Goal: Task Accomplishment & Management: Complete application form

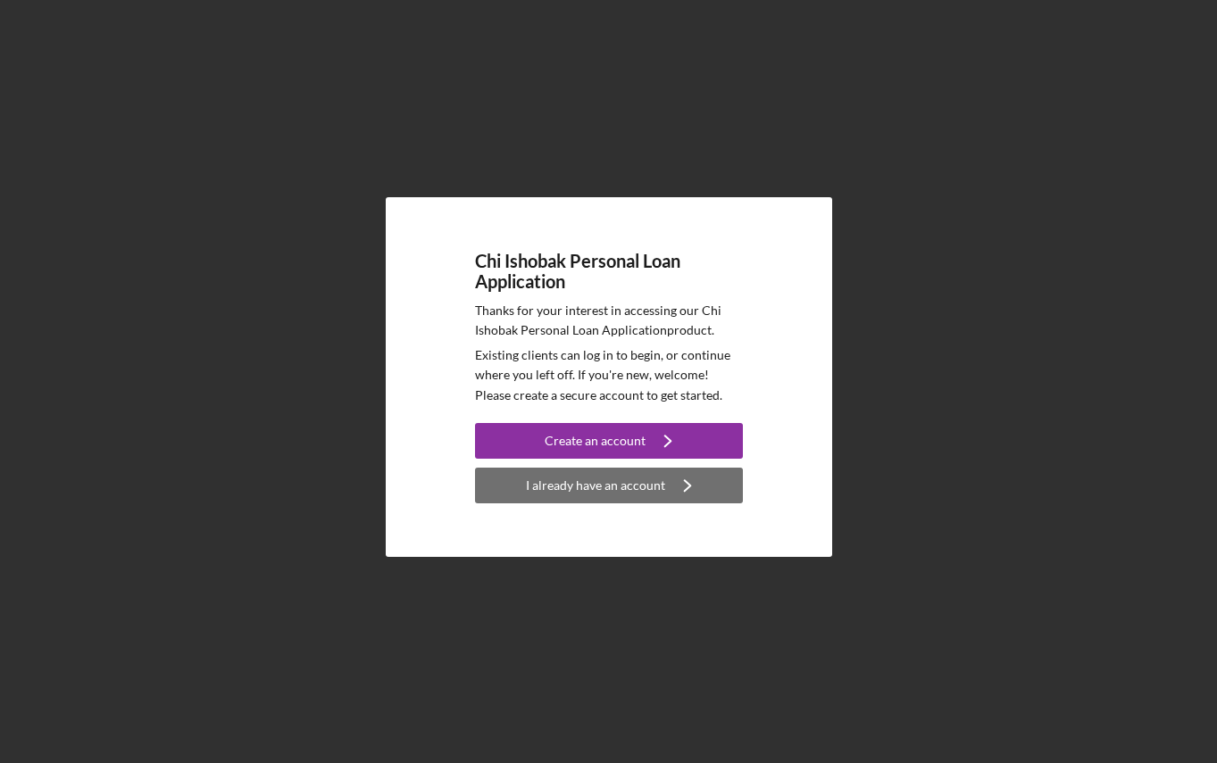
click at [620, 497] on div "I already have an account" at bounding box center [595, 486] width 139 height 36
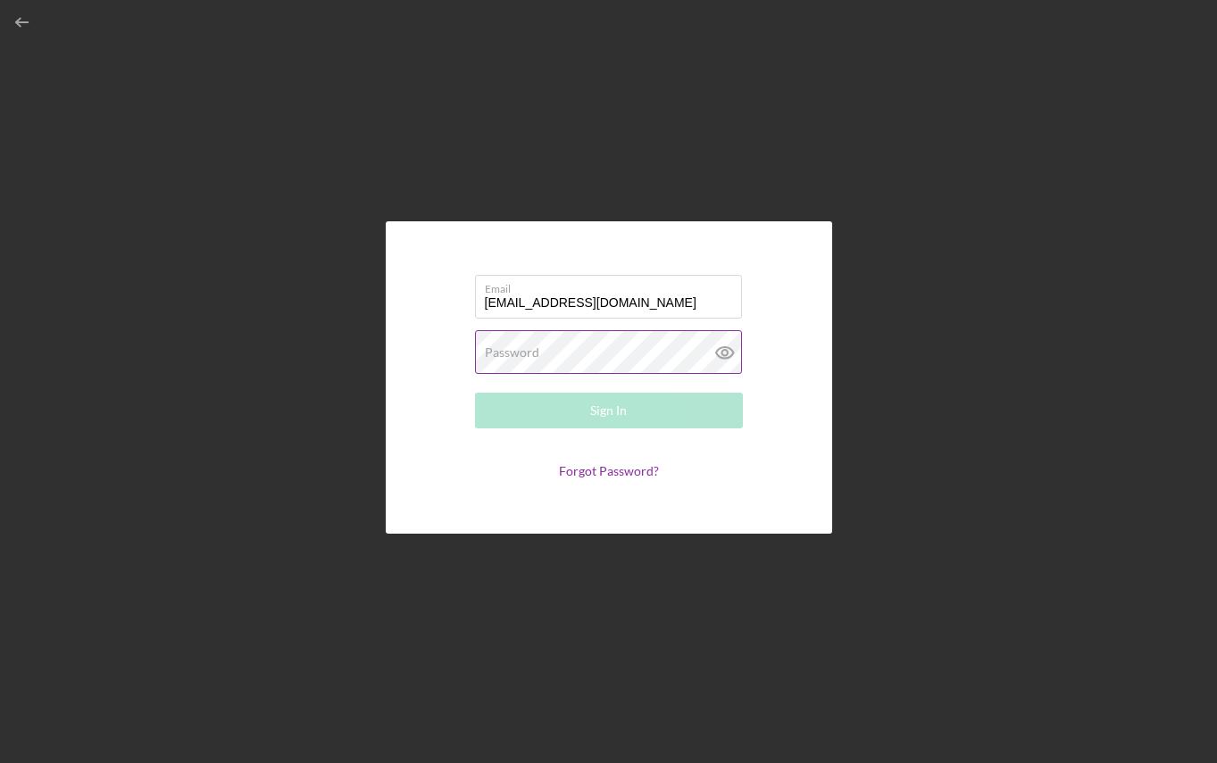
type input "[EMAIL_ADDRESS][DOMAIN_NAME]"
click at [523, 353] on label "Password" at bounding box center [512, 353] width 54 height 14
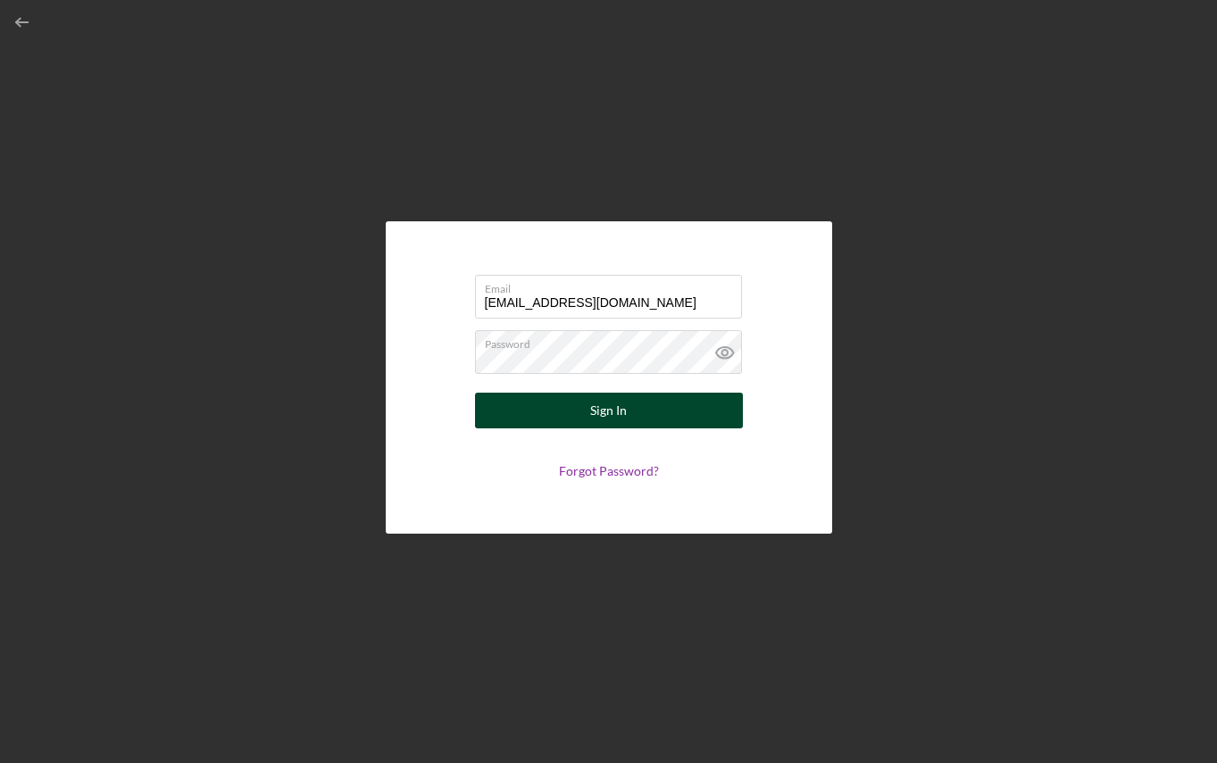
click at [553, 404] on button "Sign In" at bounding box center [609, 411] width 268 height 36
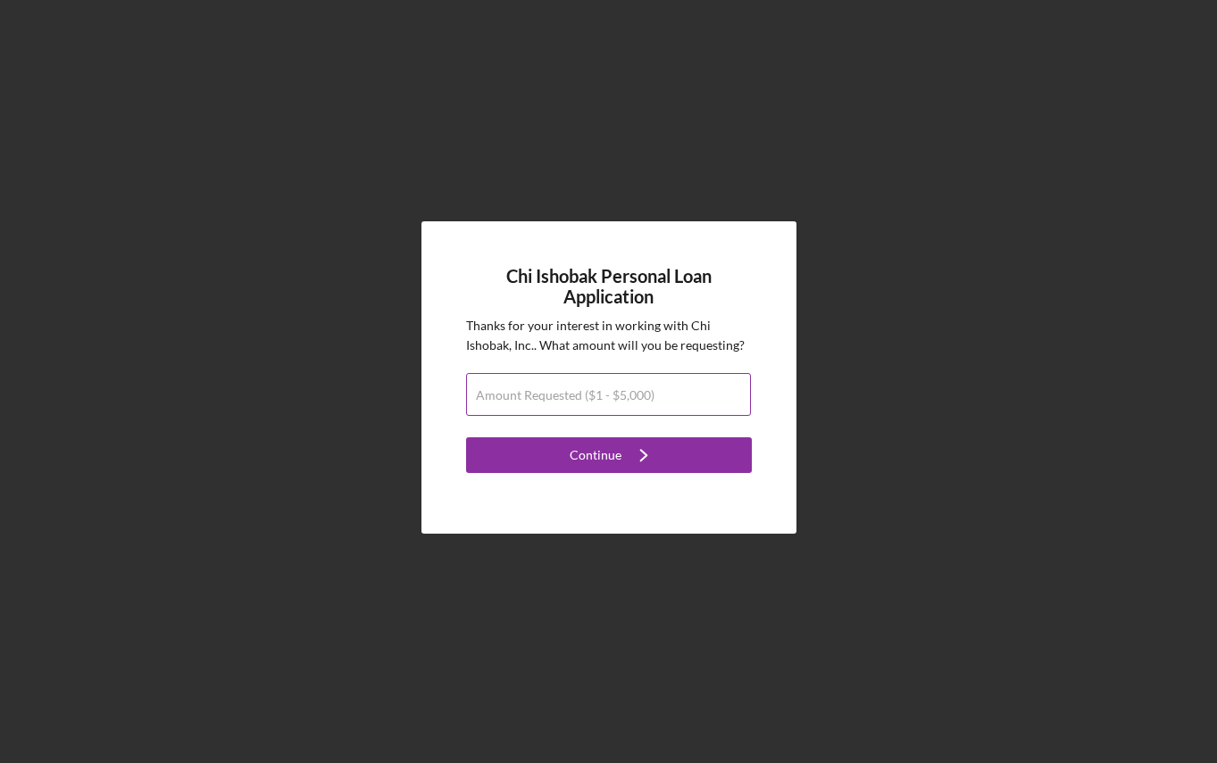
click at [591, 396] on label "Amount Requested ($1 - $5,000)" at bounding box center [565, 395] width 179 height 14
click at [591, 396] on input "Amount Requested ($1 - $5,000)" at bounding box center [608, 394] width 285 height 43
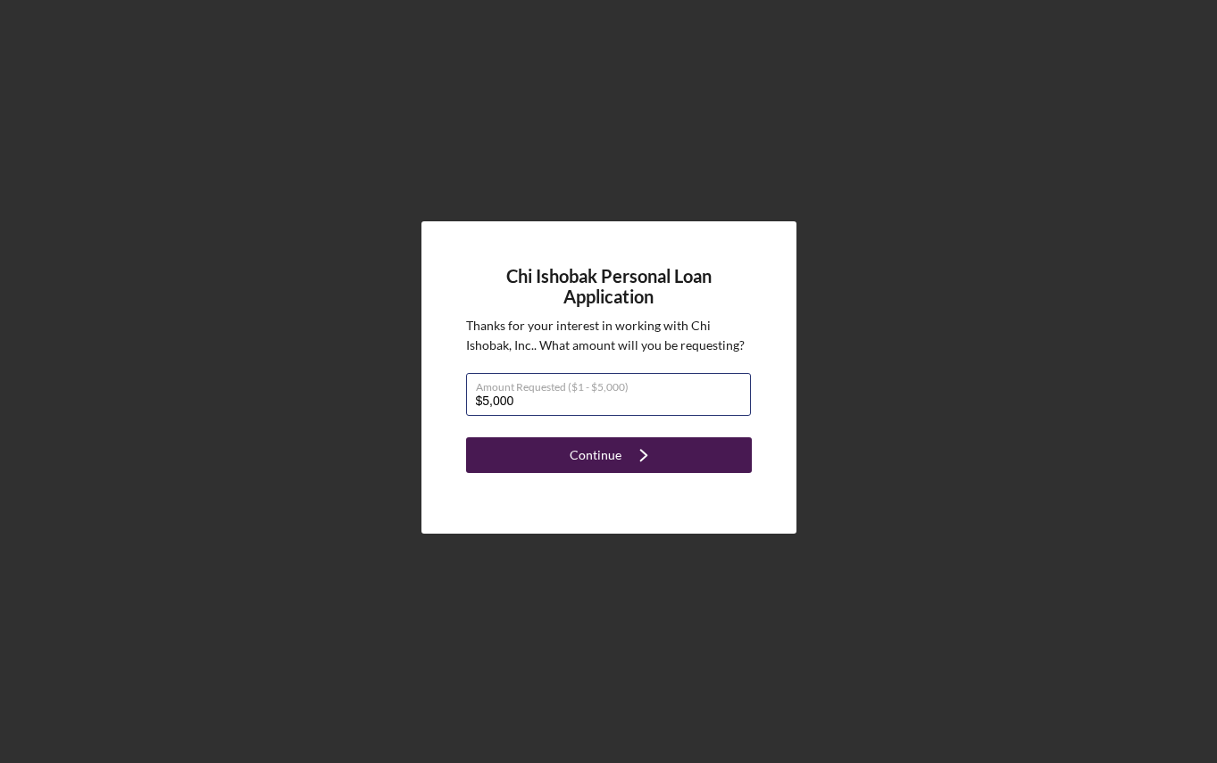
type input "$5,000"
click at [561, 464] on button "Continue Icon/Navigate" at bounding box center [609, 456] width 286 height 36
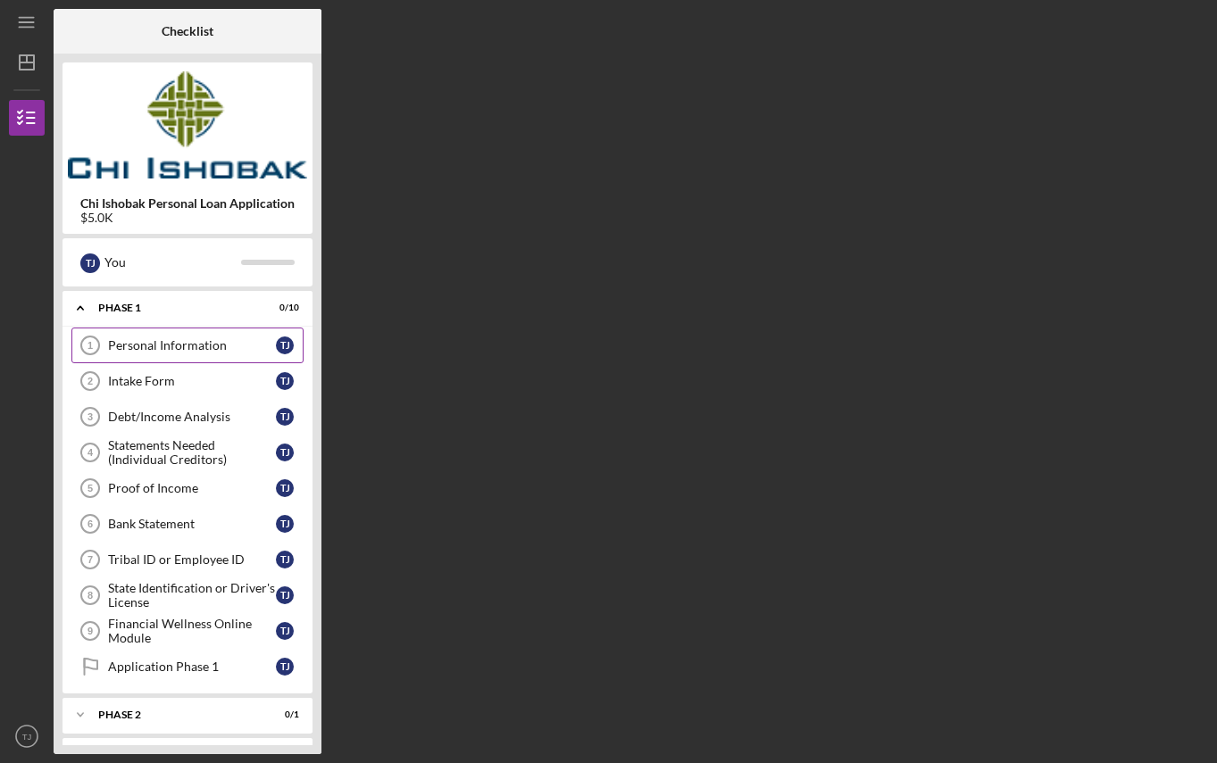
click at [169, 354] on link "Personal Information 1 Personal Information T J" at bounding box center [187, 346] width 232 height 36
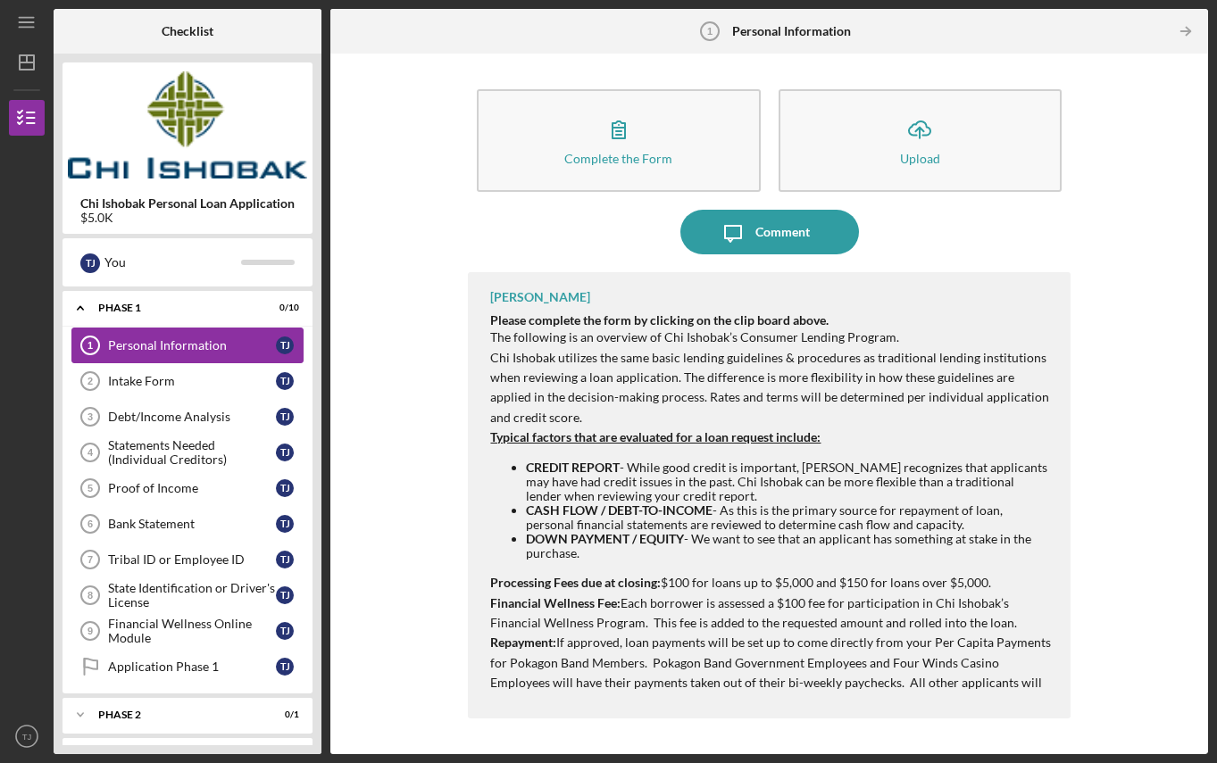
click at [253, 347] on div "Personal Information" at bounding box center [192, 345] width 168 height 14
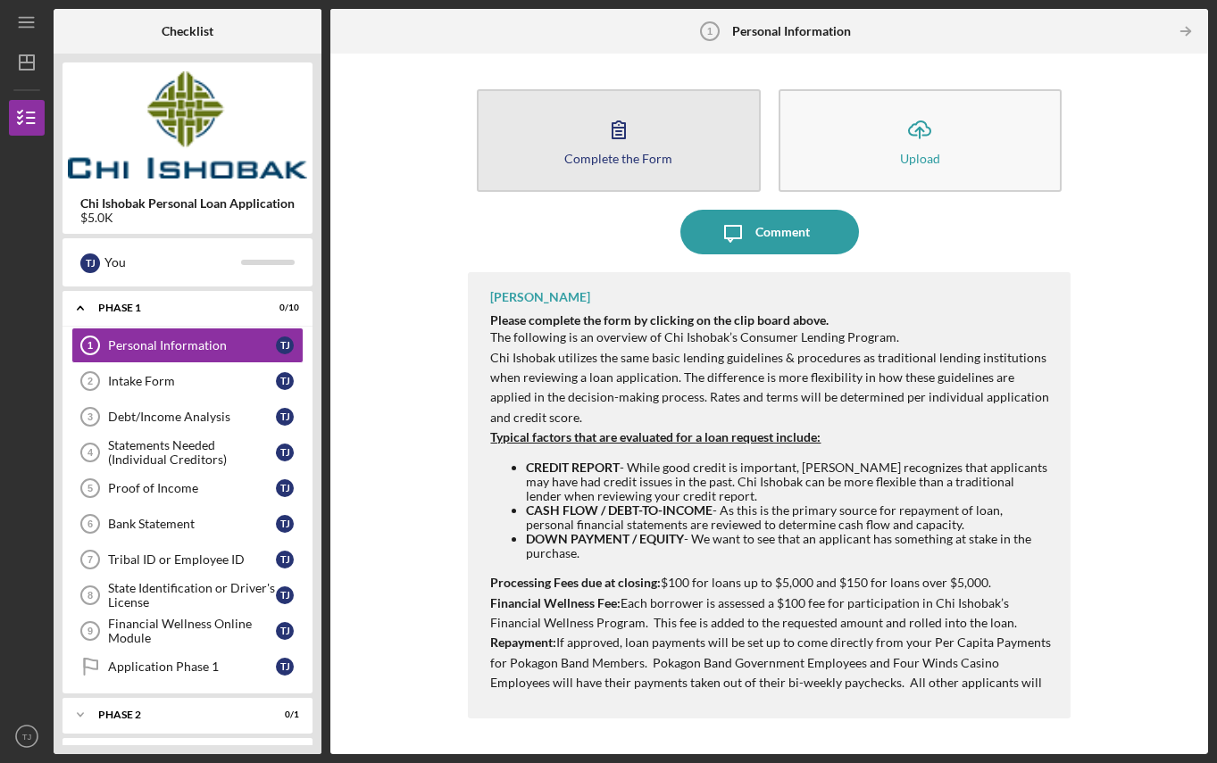
click at [621, 150] on icon "button" at bounding box center [618, 129] width 45 height 45
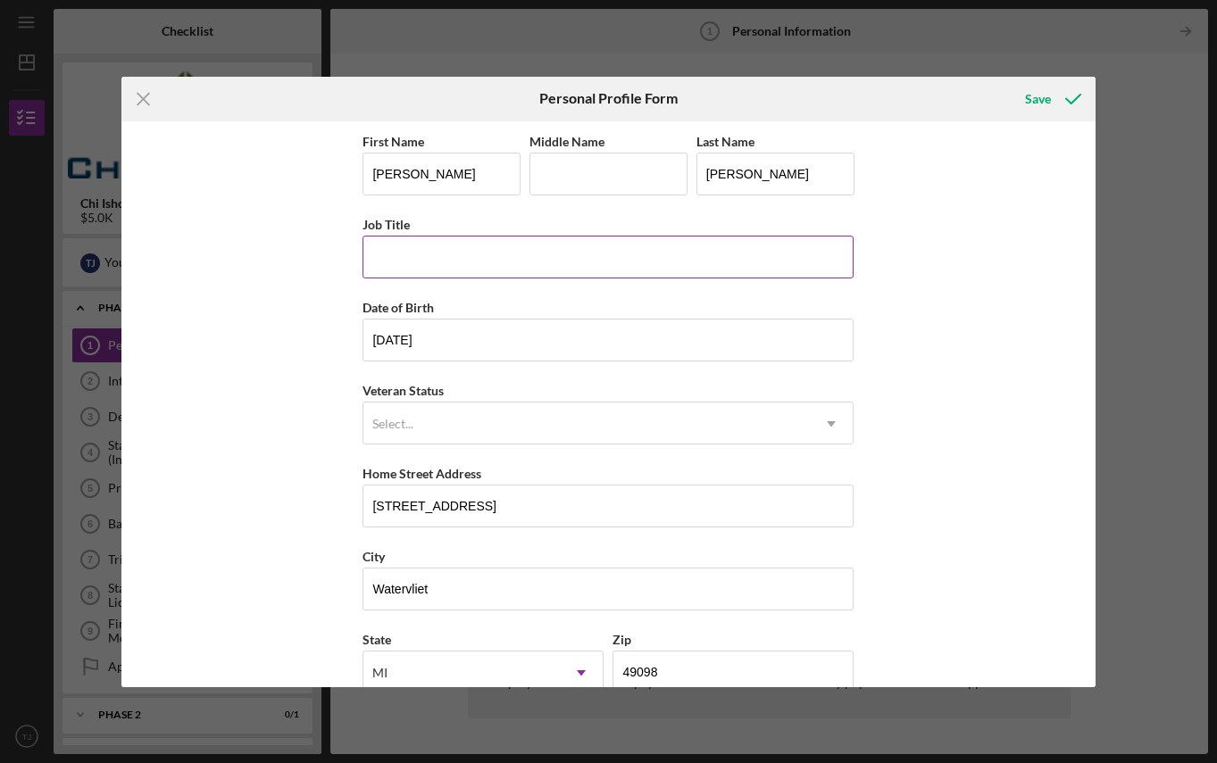
click at [390, 267] on input "Job Title" at bounding box center [608, 257] width 491 height 43
type input "disabled"
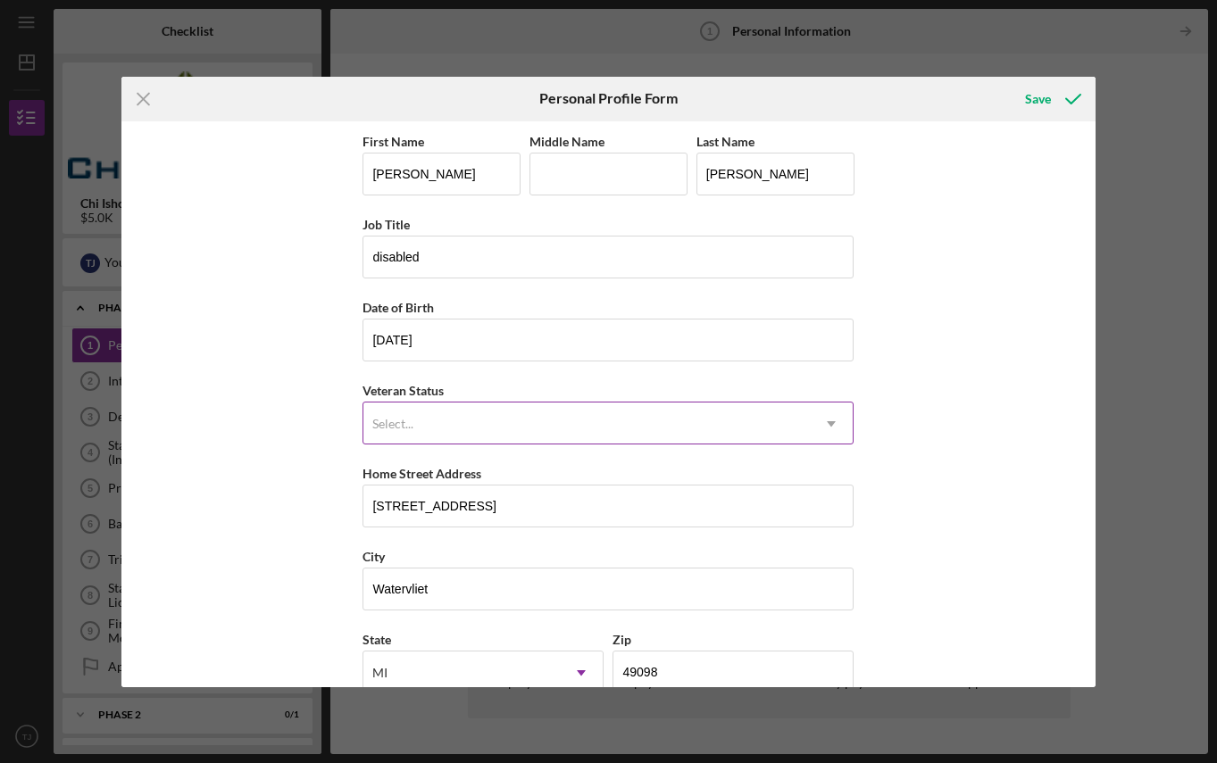
click at [399, 425] on div "Select..." at bounding box center [392, 424] width 41 height 14
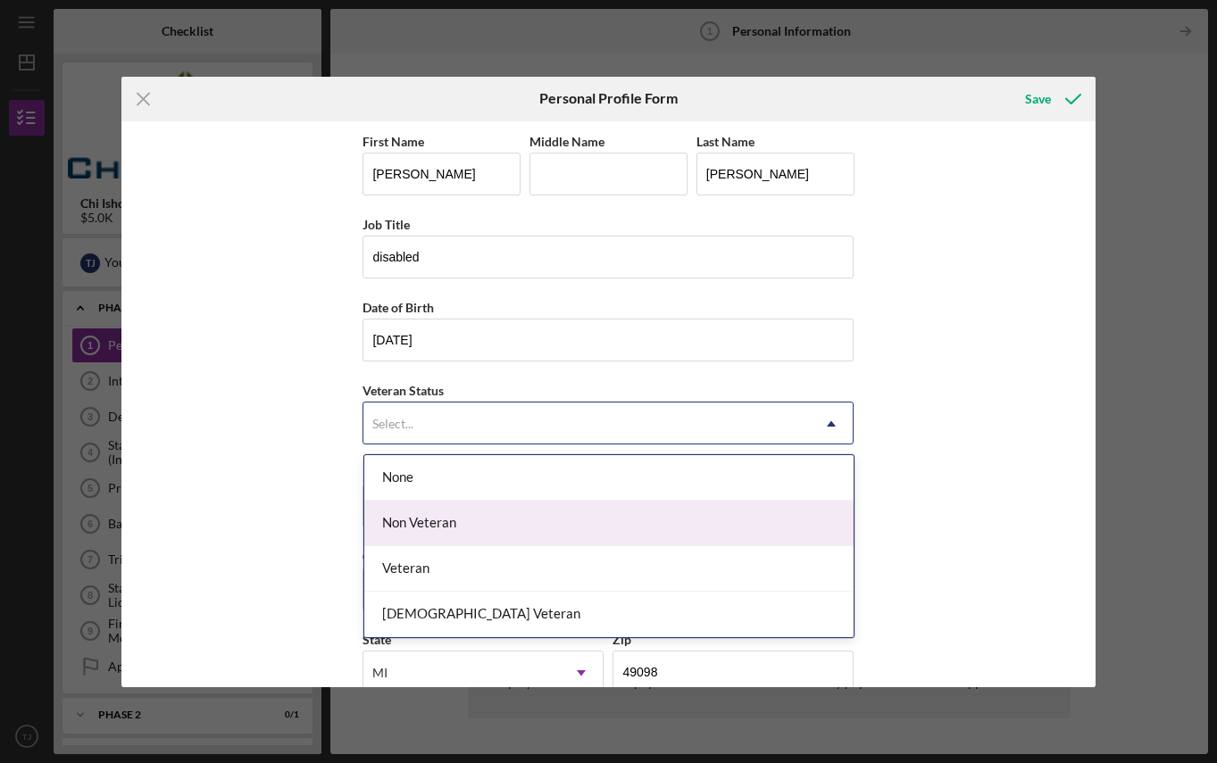
click at [421, 527] on div "Non Veteran" at bounding box center [608, 524] width 489 height 46
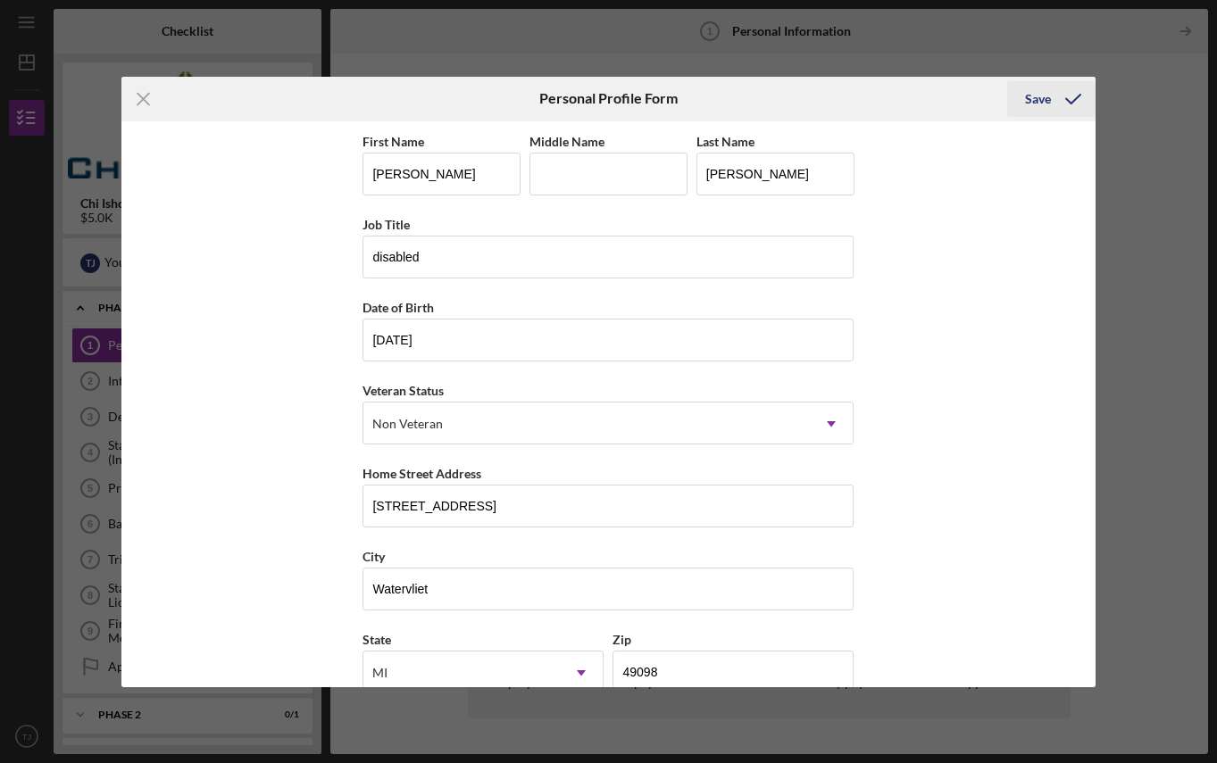
click at [1038, 90] on div "Save" at bounding box center [1038, 99] width 26 height 36
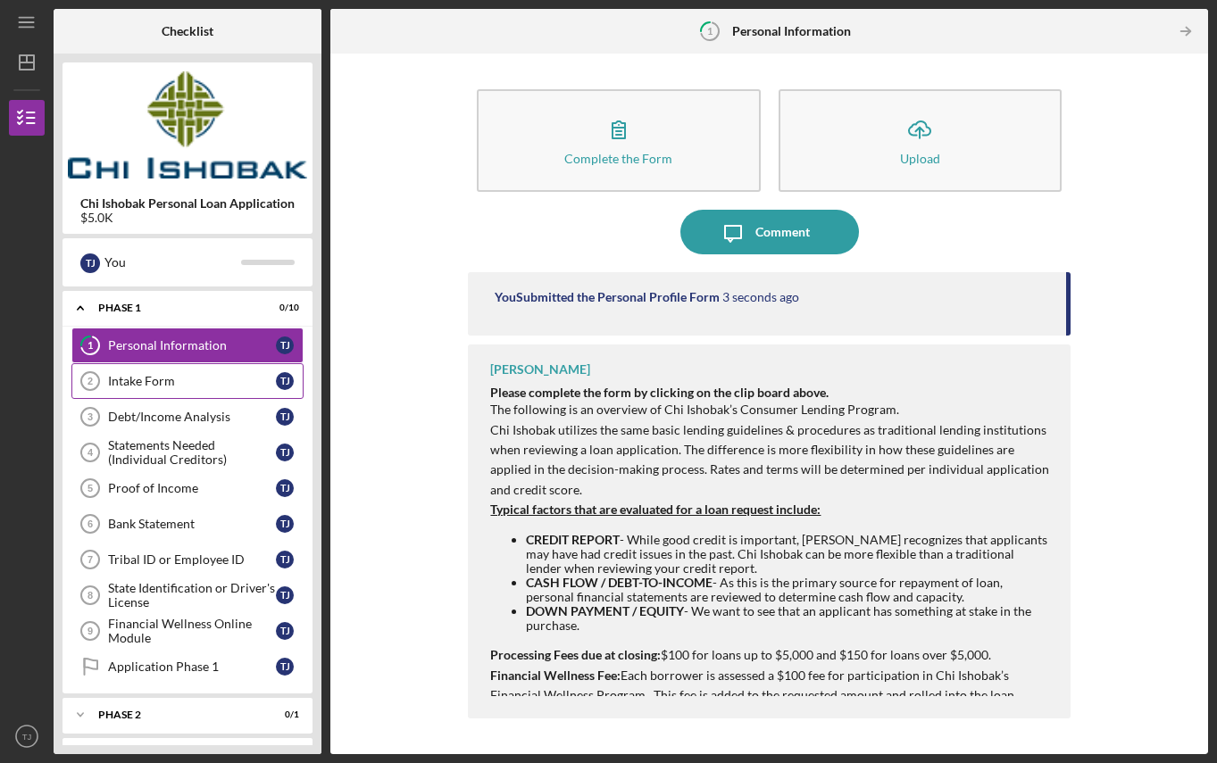
click at [167, 388] on div "Intake Form" at bounding box center [192, 381] width 168 height 14
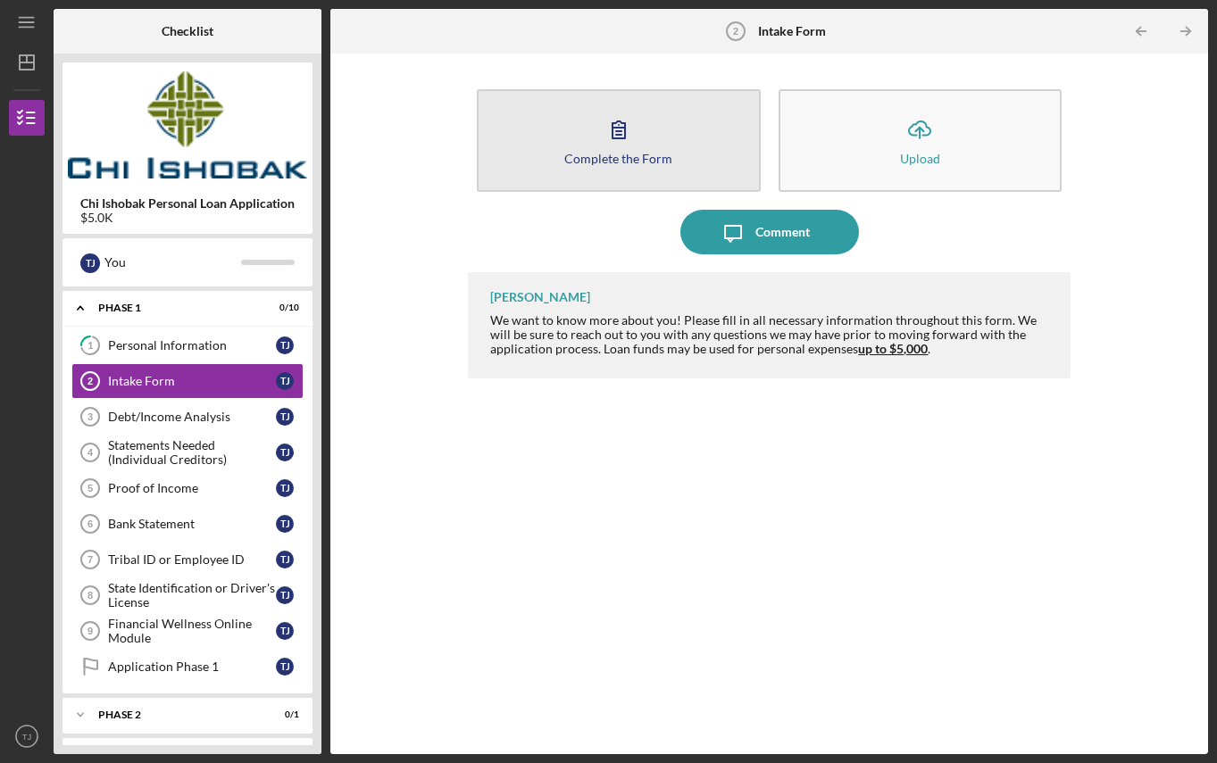
click at [598, 131] on icon "button" at bounding box center [618, 129] width 45 height 45
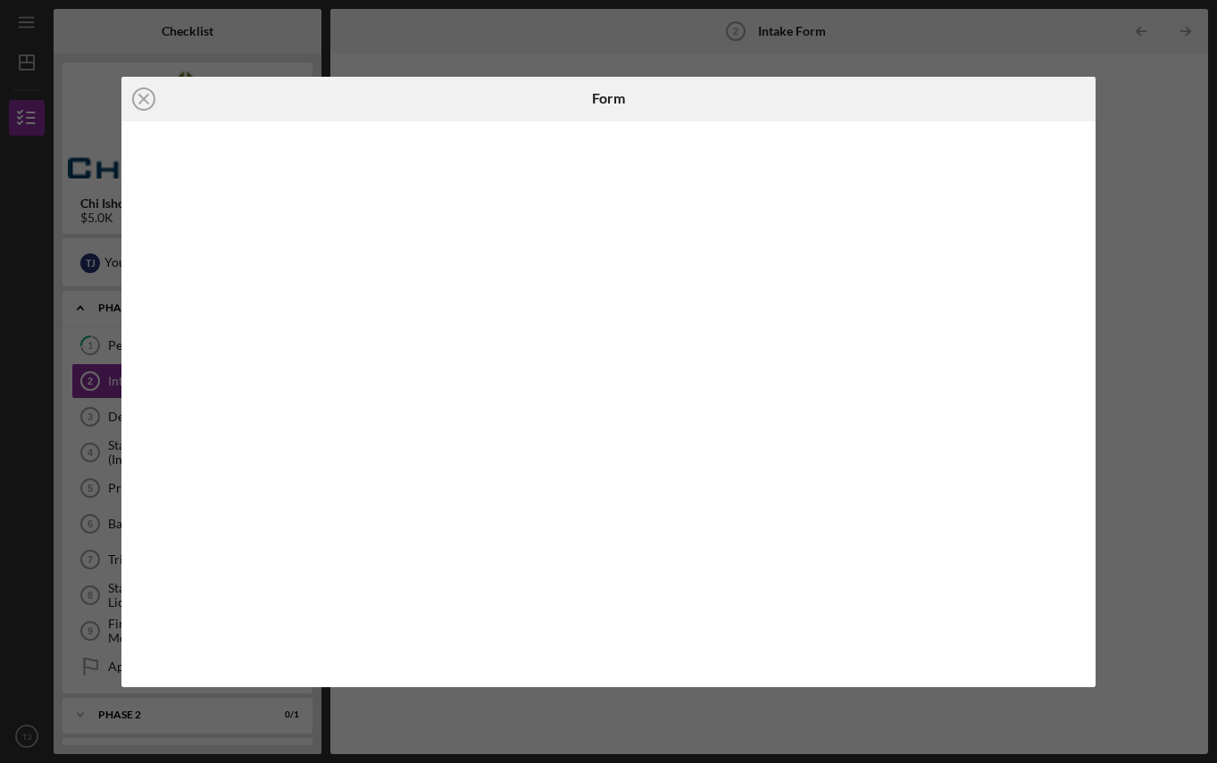
click at [13, 682] on div "Icon/Close Form" at bounding box center [608, 381] width 1217 height 763
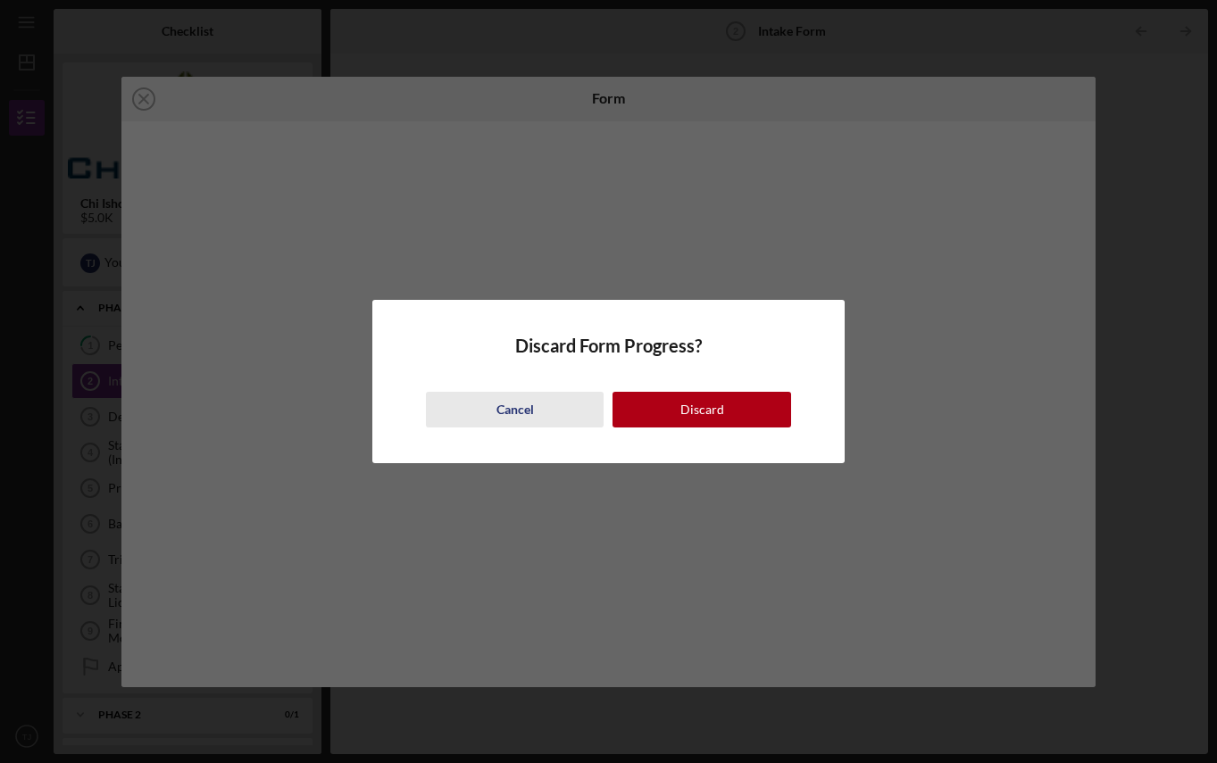
click at [535, 413] on button "Cancel" at bounding box center [515, 410] width 178 height 36
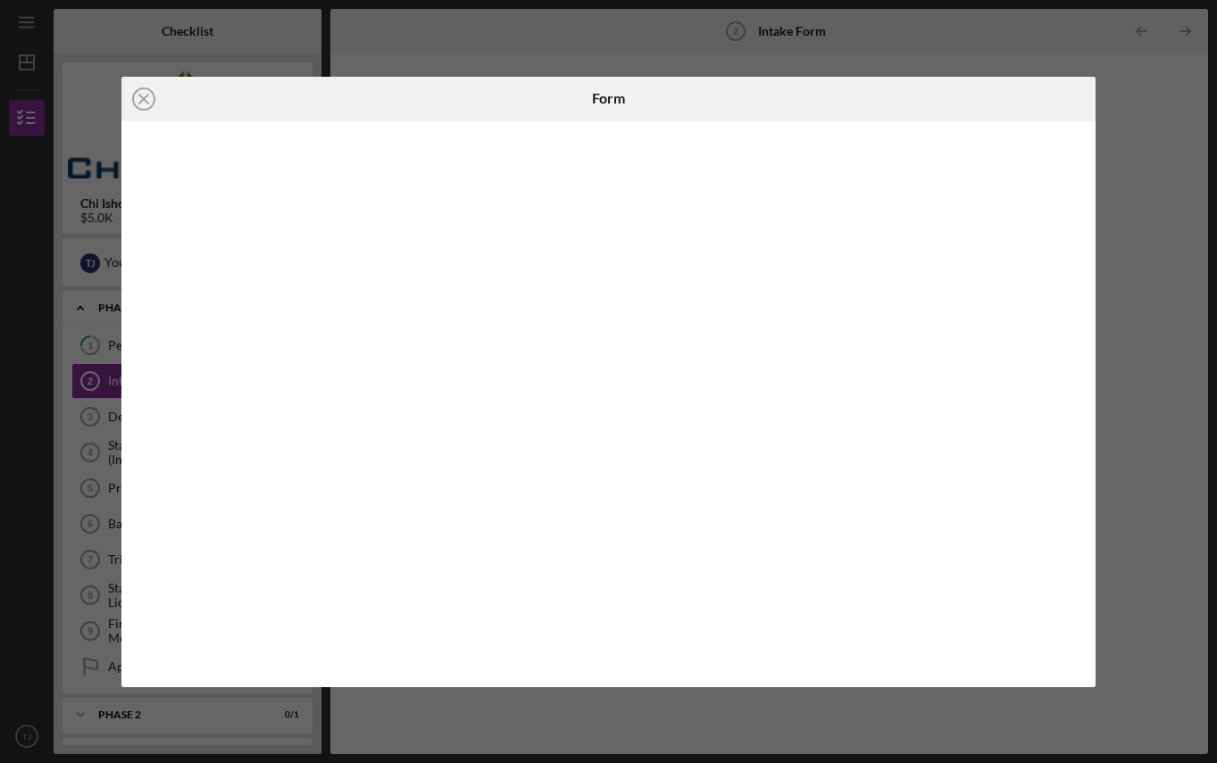
click at [36, 676] on div "Icon/Close Form" at bounding box center [608, 381] width 1217 height 763
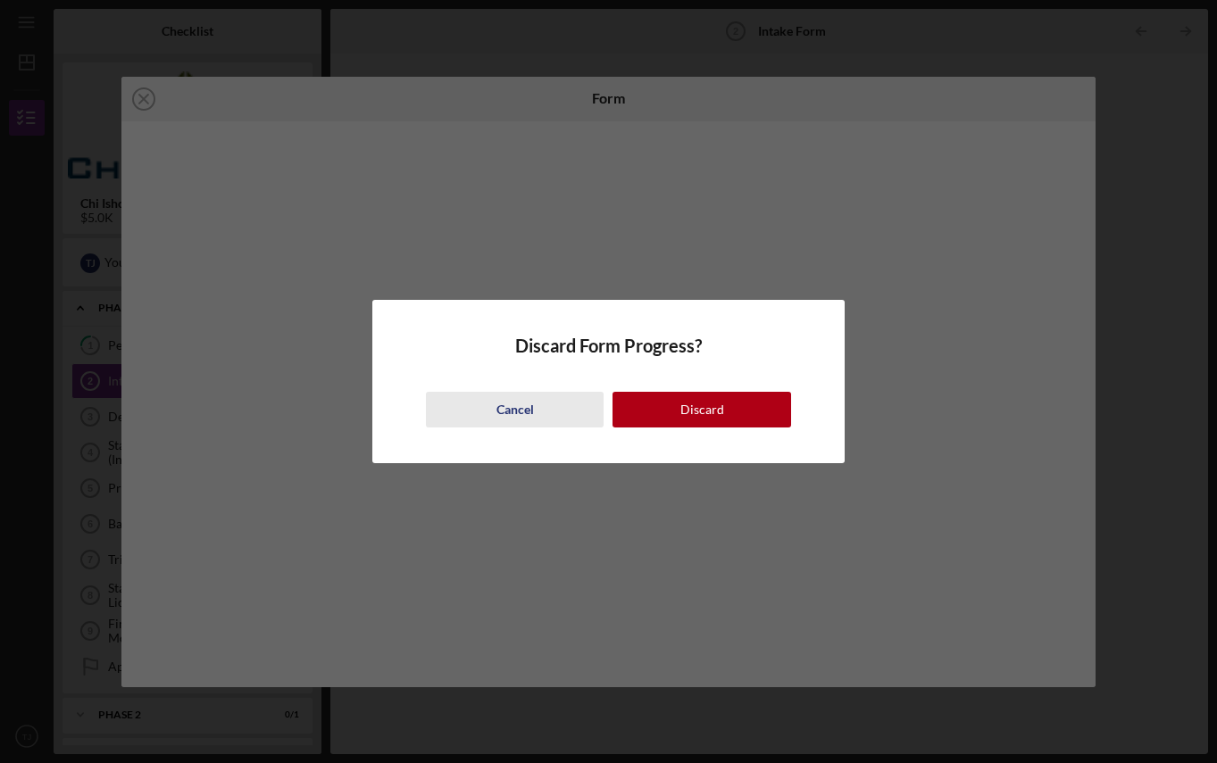
click at [523, 414] on div "Cancel" at bounding box center [515, 410] width 38 height 36
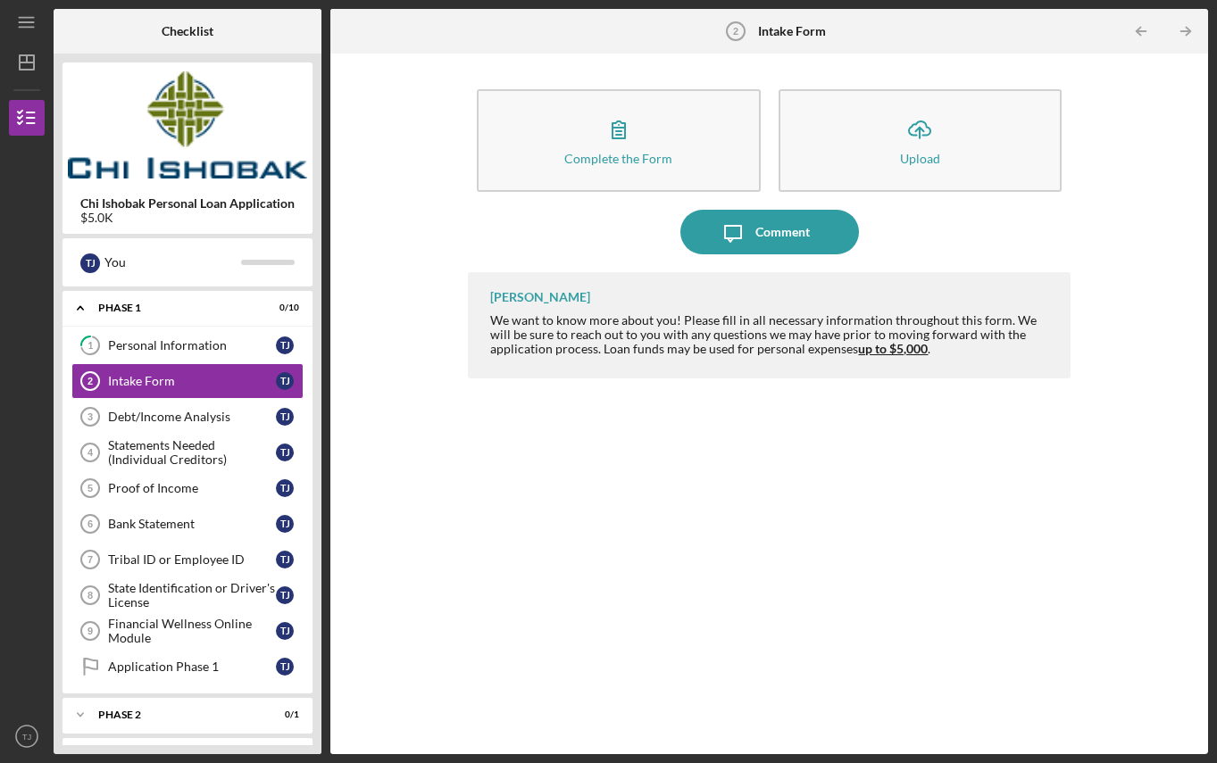
click at [603, 252] on div "Icon/Message Comment" at bounding box center [769, 232] width 602 height 45
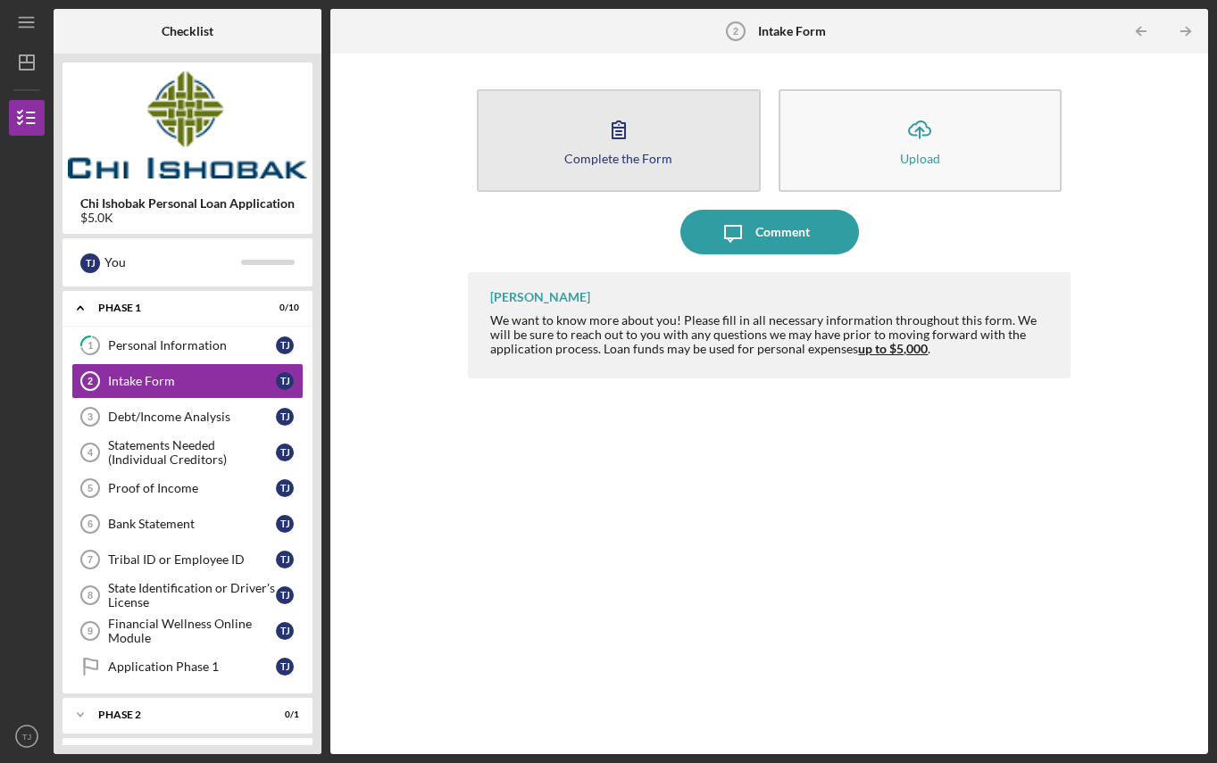
click at [610, 149] on icon "button" at bounding box center [618, 129] width 45 height 45
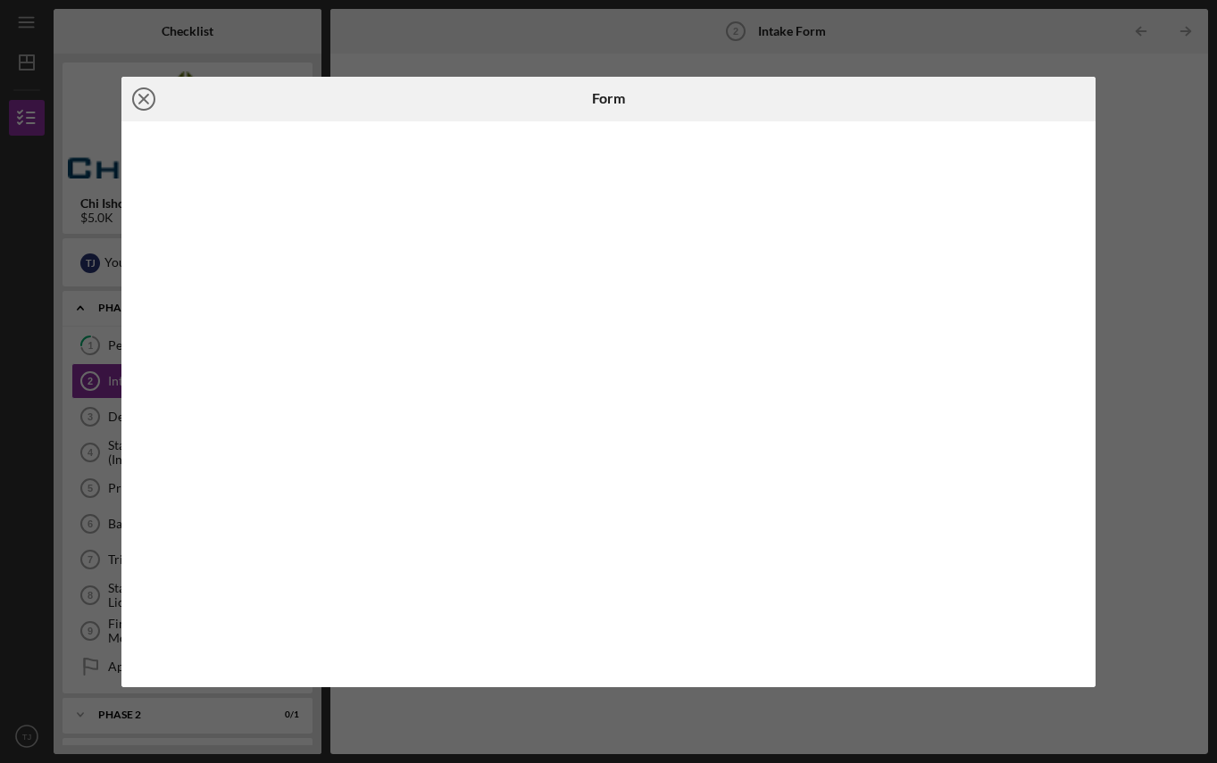
click at [131, 98] on icon "Icon/Close" at bounding box center [143, 99] width 45 height 45
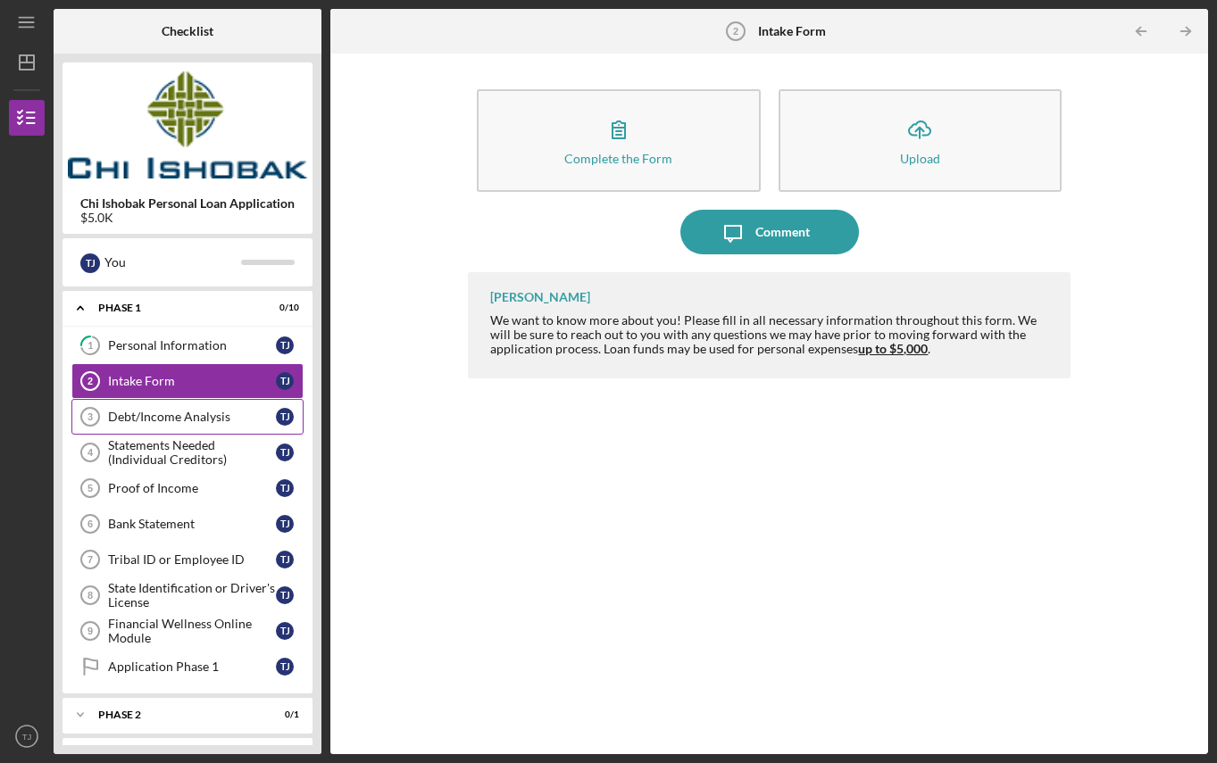
click at [189, 413] on div "Debt/Income Analysis" at bounding box center [192, 417] width 168 height 14
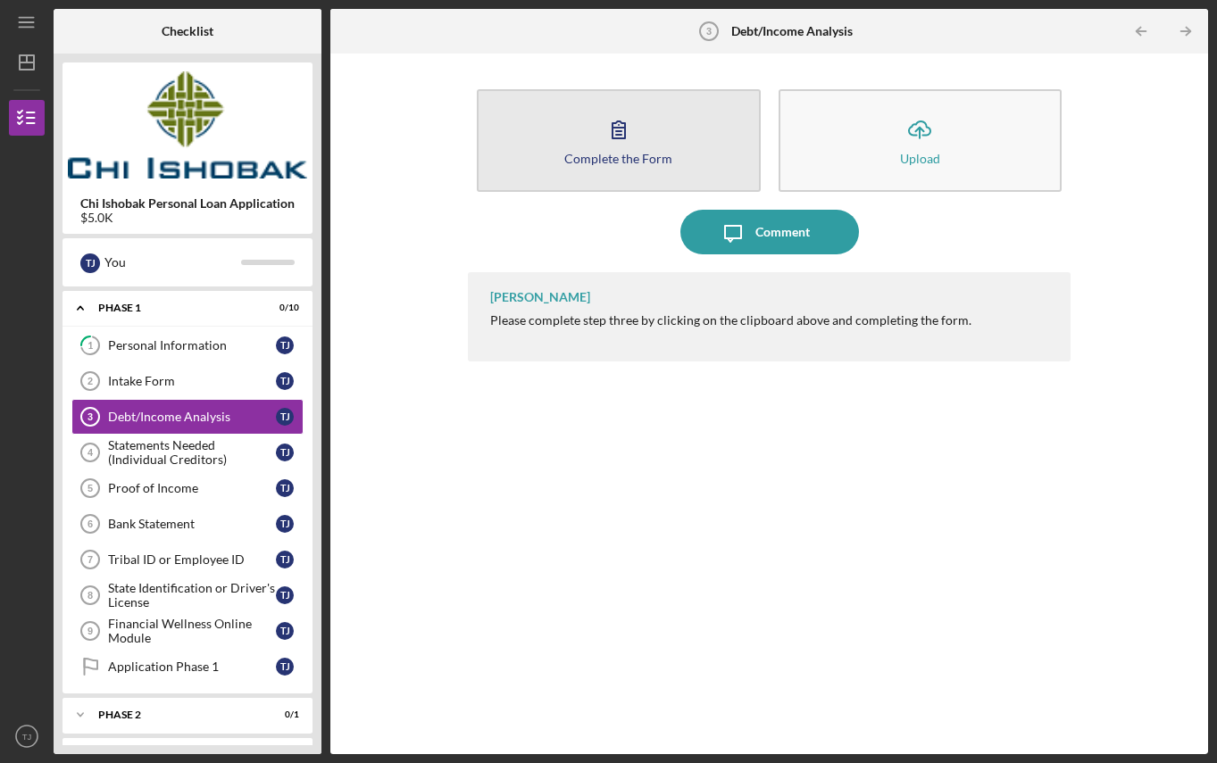
click at [548, 166] on button "Complete the Form Form" at bounding box center [618, 140] width 283 height 103
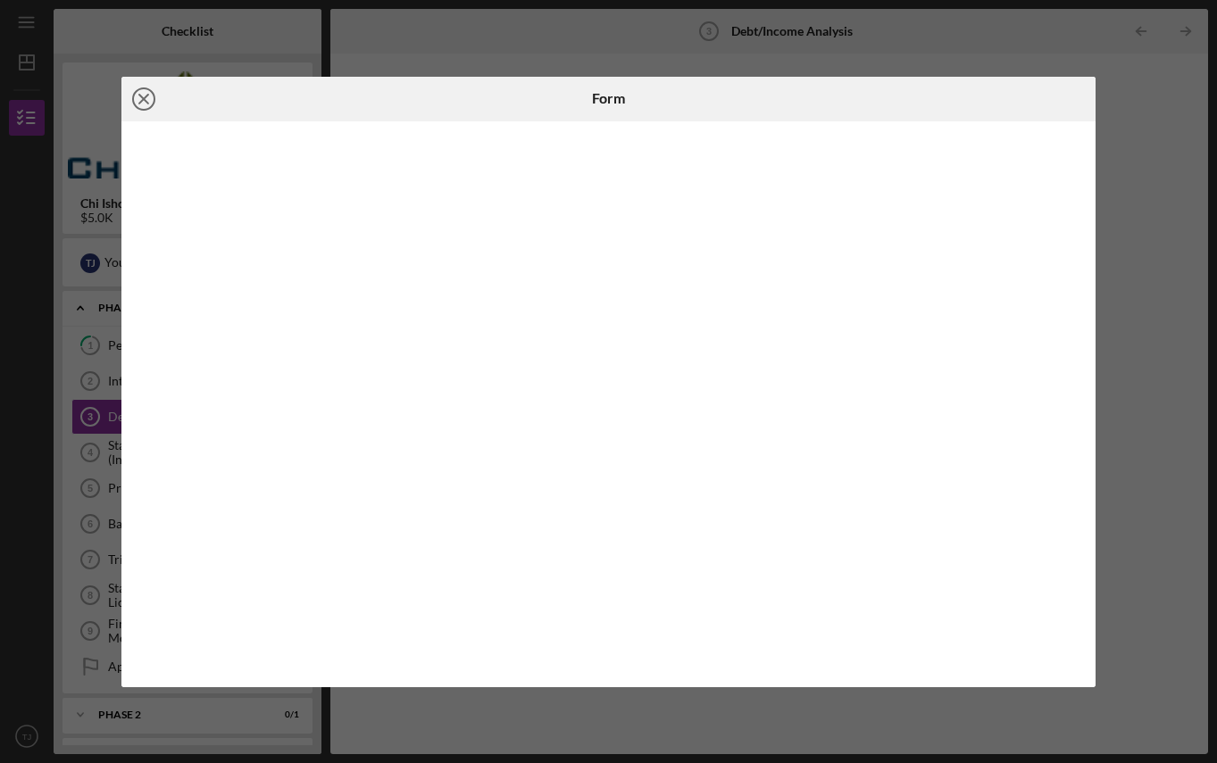
click at [144, 98] on line at bounding box center [143, 99] width 9 height 9
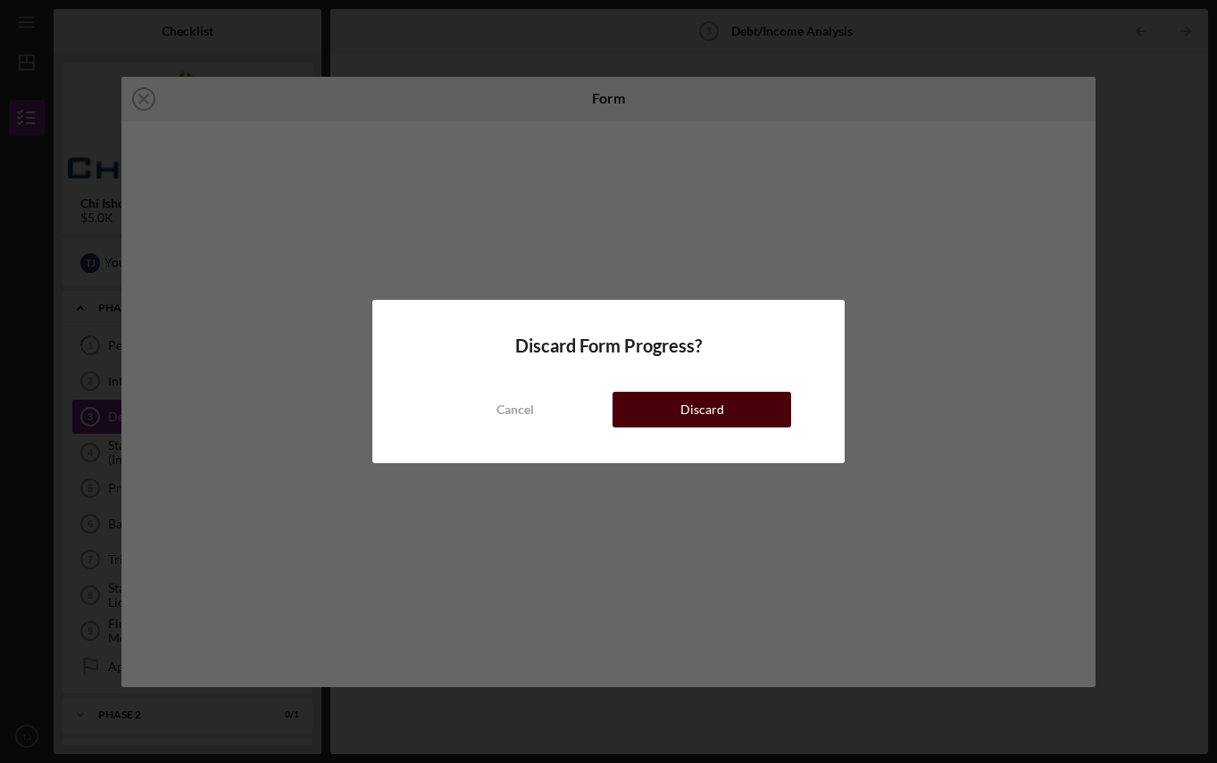
click at [668, 407] on button "Discard" at bounding box center [702, 410] width 178 height 36
